Goal: Task Accomplishment & Management: Complete application form

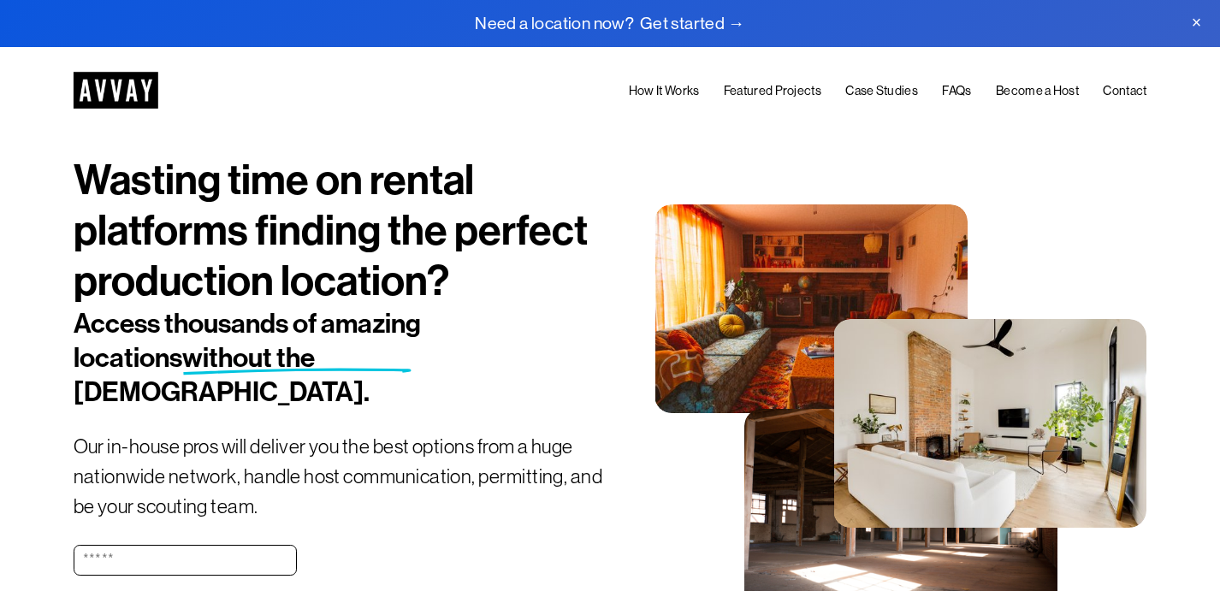
click at [1022, 91] on link "Become a Host" at bounding box center [1037, 90] width 83 height 21
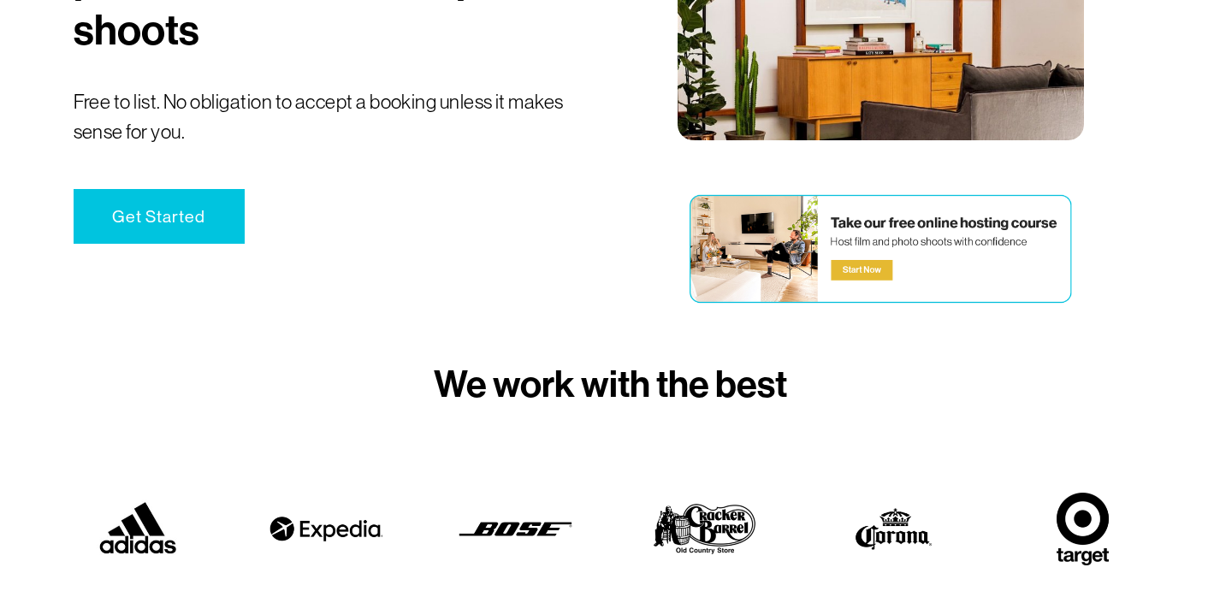
scroll to position [279, 0]
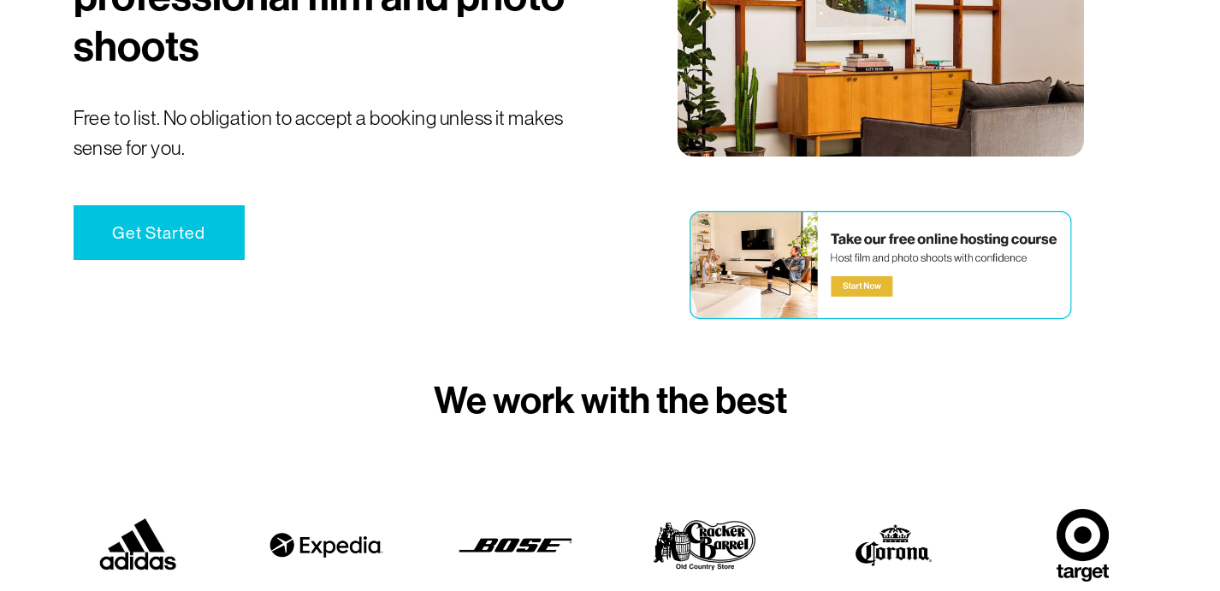
click at [176, 243] on link "Get Started" at bounding box center [159, 233] width 171 height 56
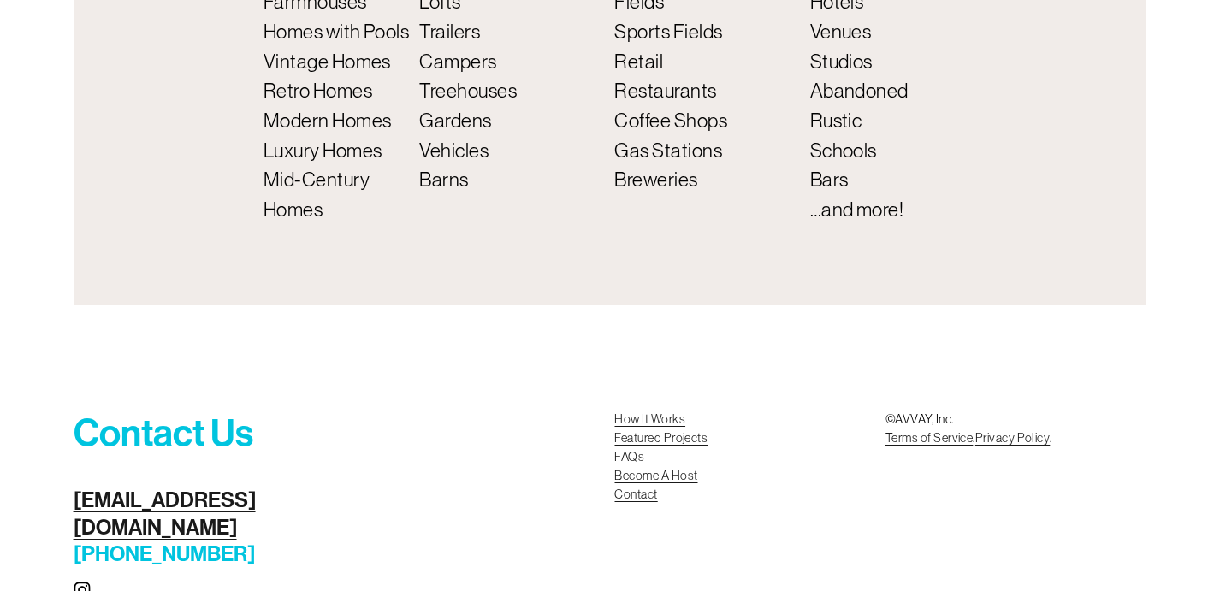
scroll to position [6782, 0]
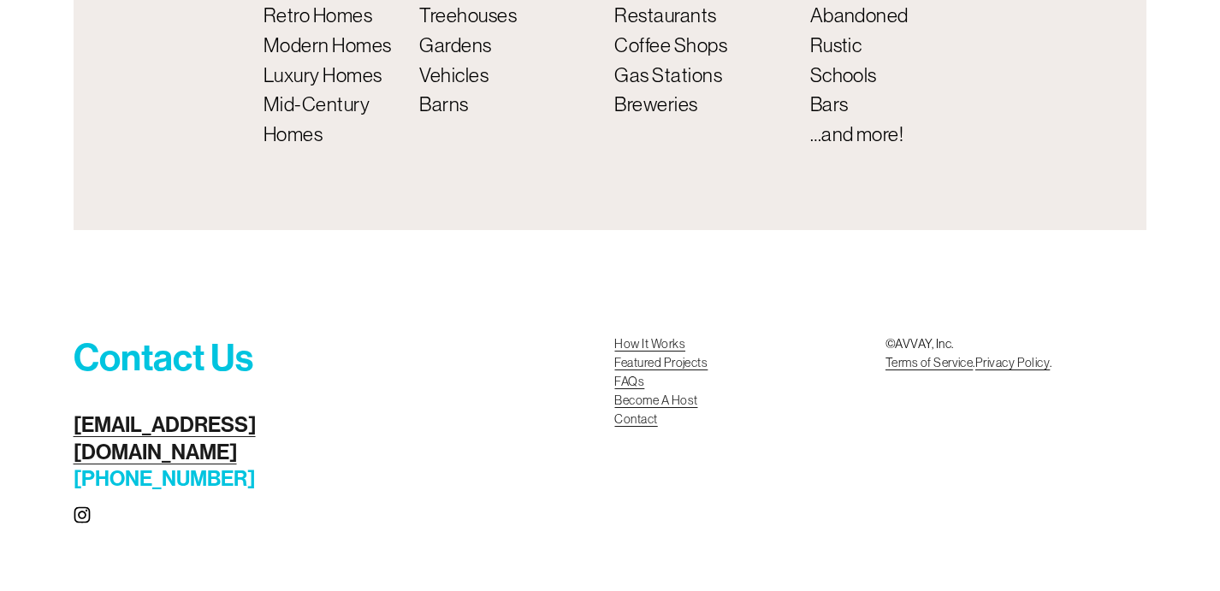
click at [673, 427] on link "Become A Host Contact" at bounding box center [655, 411] width 83 height 38
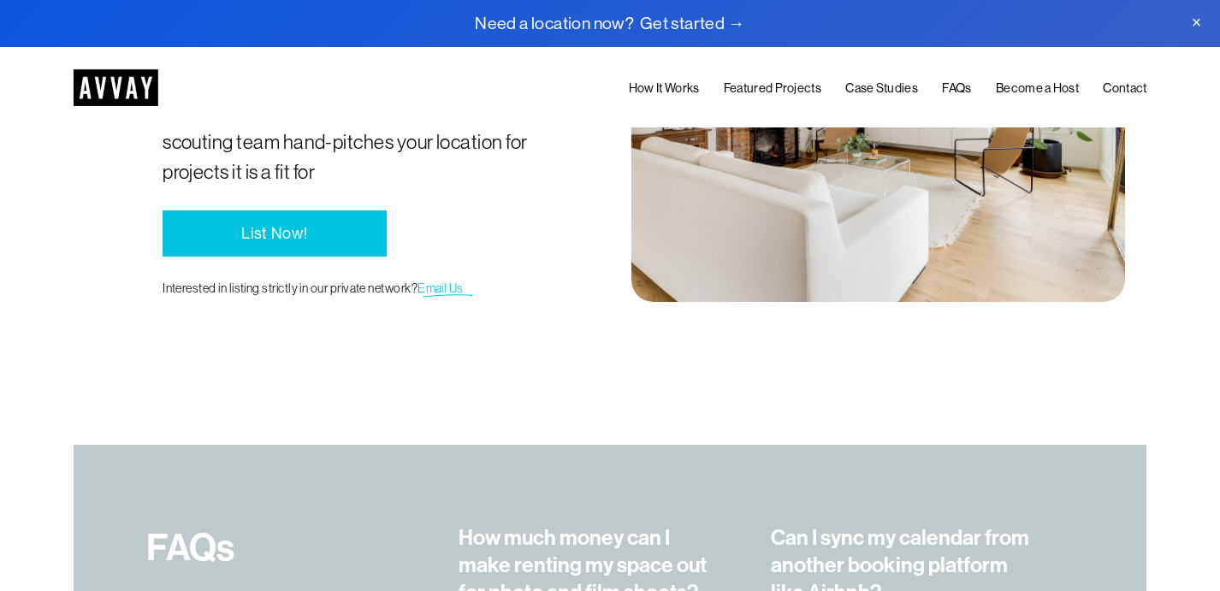
scroll to position [3441, 0]
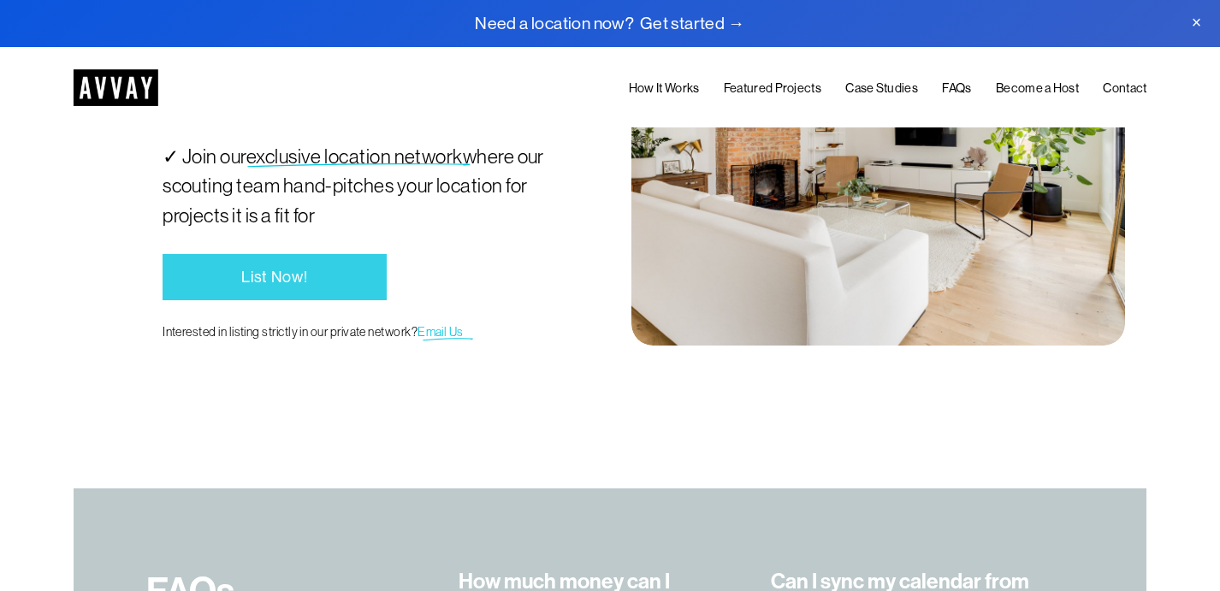
click at [317, 288] on link "List Now!" at bounding box center [274, 277] width 223 height 46
